Goal: Information Seeking & Learning: Understand process/instructions

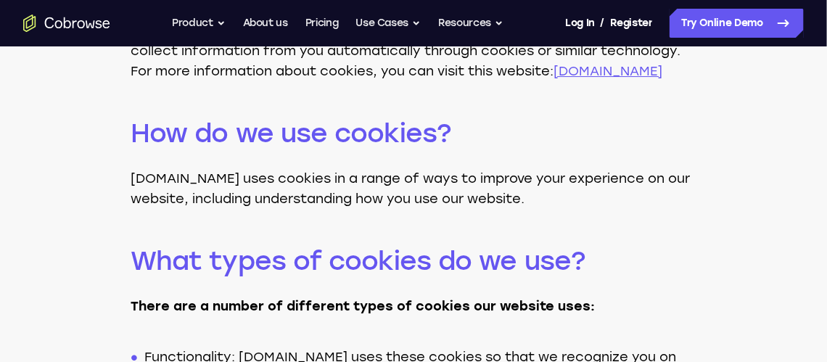
scroll to position [3263, 0]
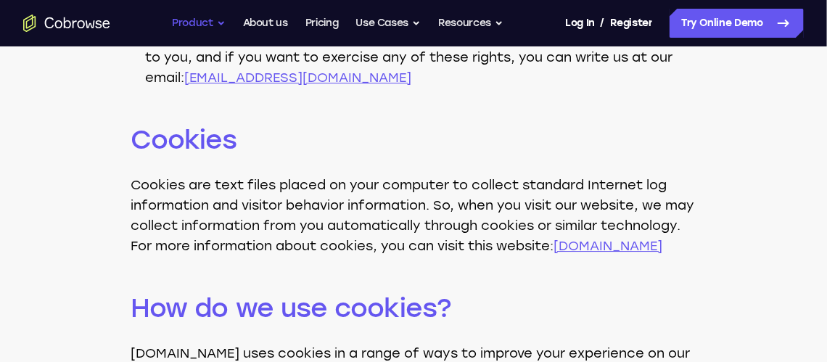
click at [215, 25] on button "Product" at bounding box center [199, 23] width 54 height 29
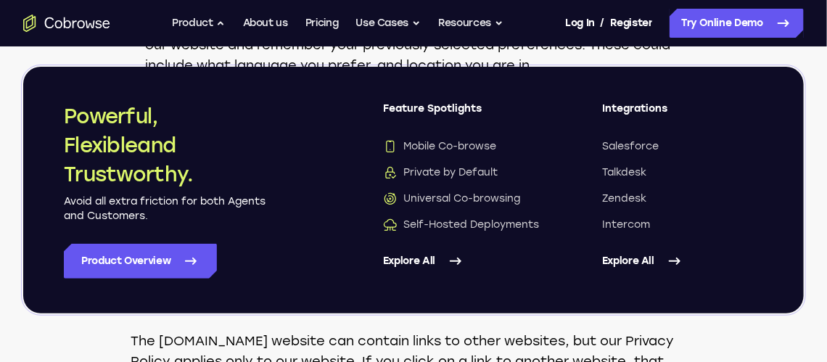
scroll to position [3454, 0]
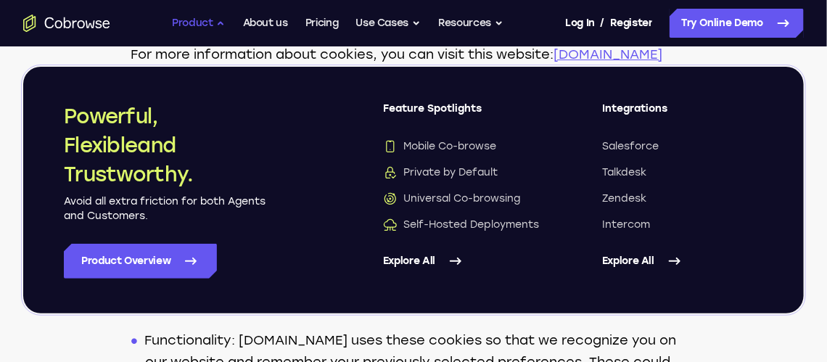
click at [210, 22] on button "Product" at bounding box center [199, 23] width 54 height 29
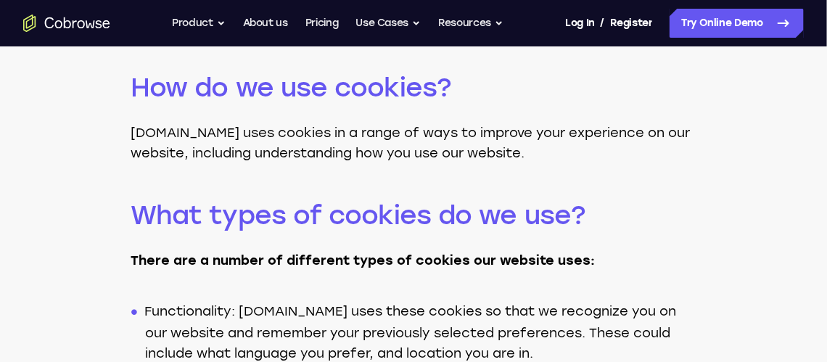
scroll to position [3890, 0]
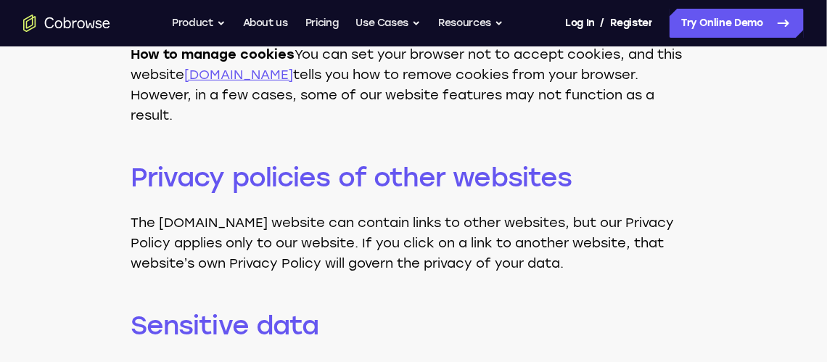
click at [72, 23] on icon "Go to the home page" at bounding box center [66, 23] width 87 height 17
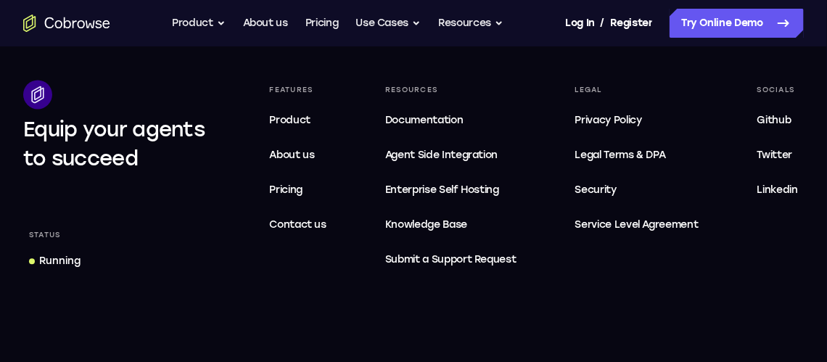
scroll to position [4598, 0]
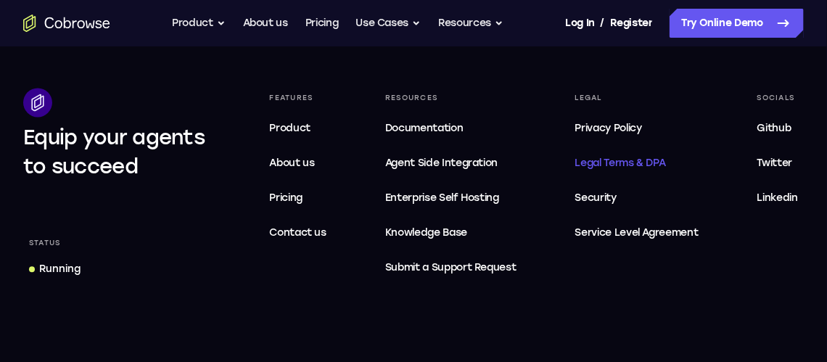
click at [603, 158] on span "Legal Terms & DPA" at bounding box center [620, 163] width 91 height 12
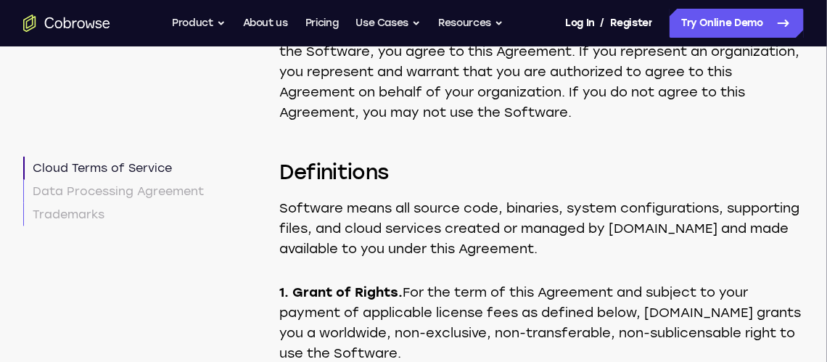
scroll to position [652, 0]
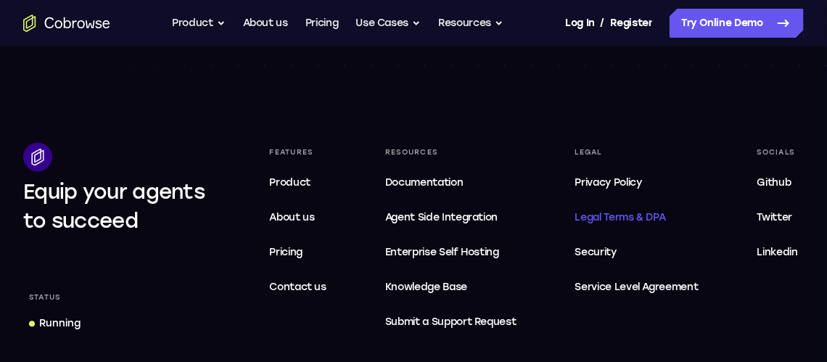
click at [585, 212] on span "Legal Terms & DPA" at bounding box center [620, 218] width 91 height 12
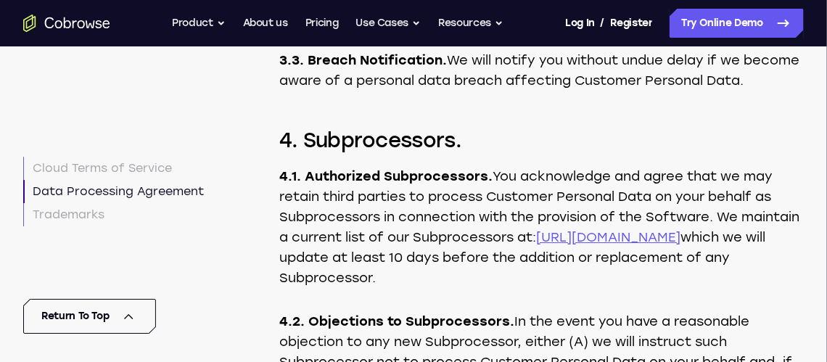
scroll to position [7108, 0]
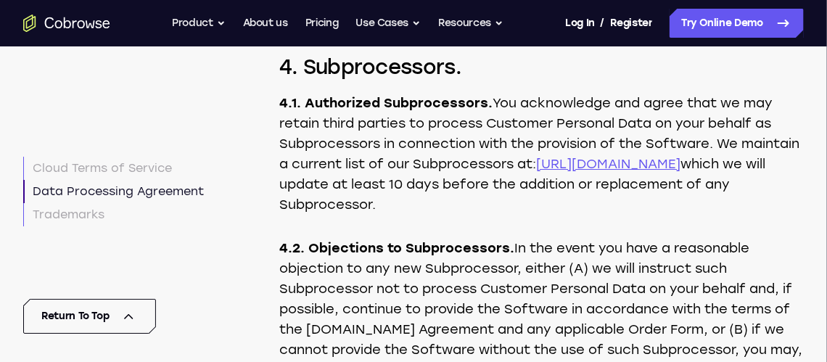
click at [536, 156] on link "[URL][DOMAIN_NAME]" at bounding box center [608, 164] width 144 height 16
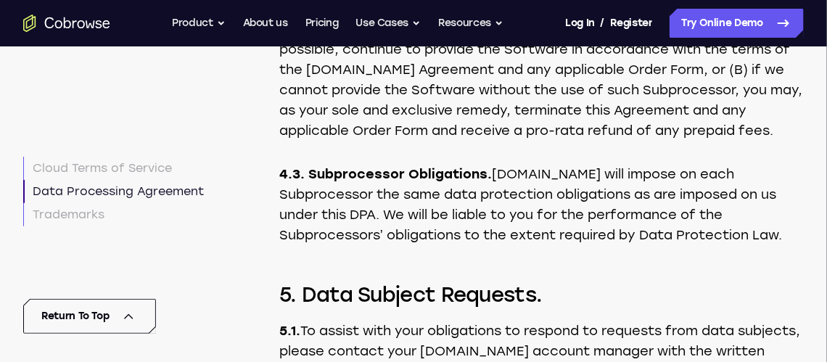
scroll to position [7398, 0]
